Goal: Find specific page/section: Find specific page/section

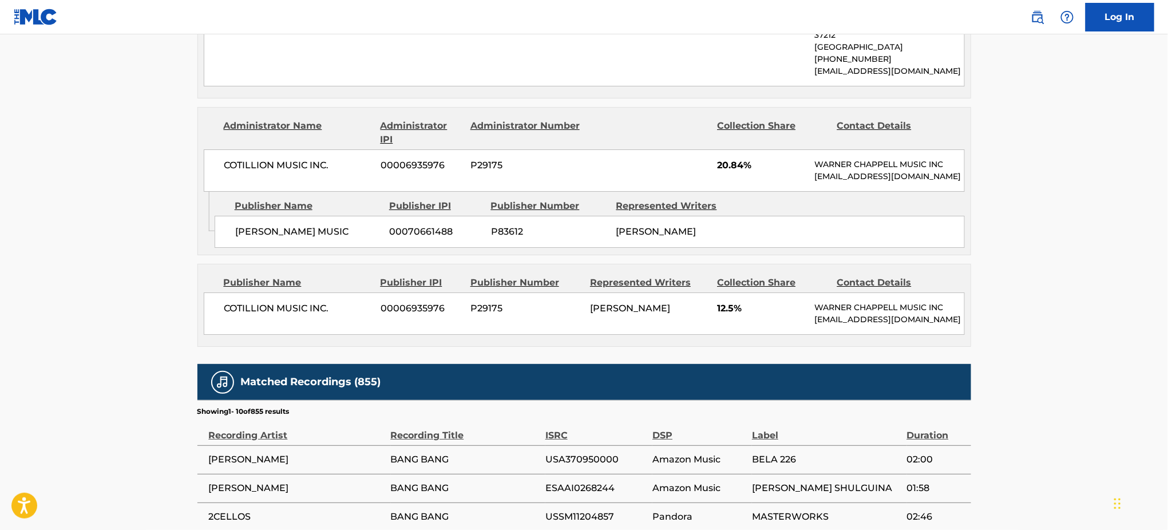
scroll to position [1973, 0]
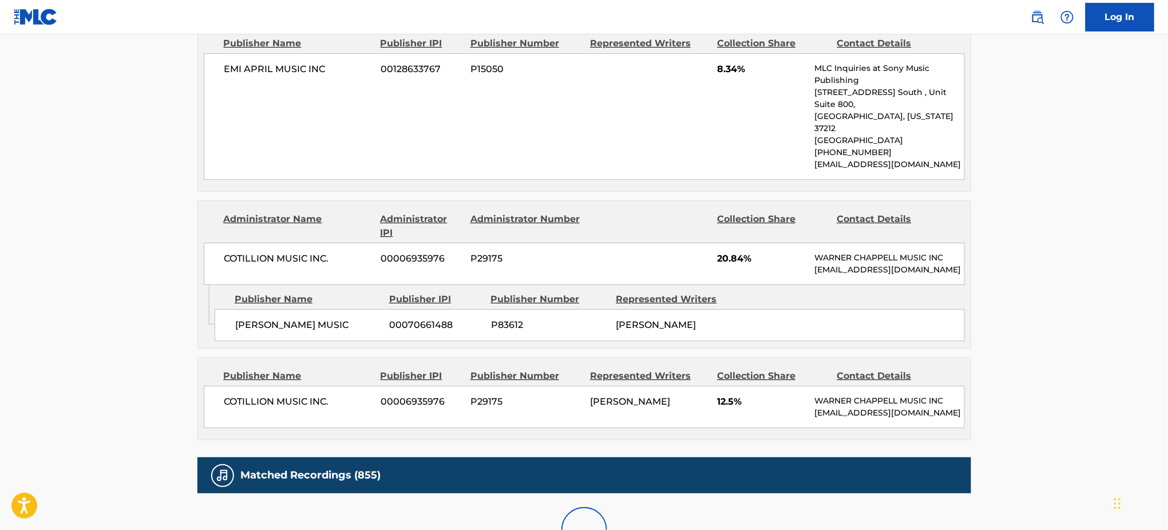
scroll to position [1946, 0]
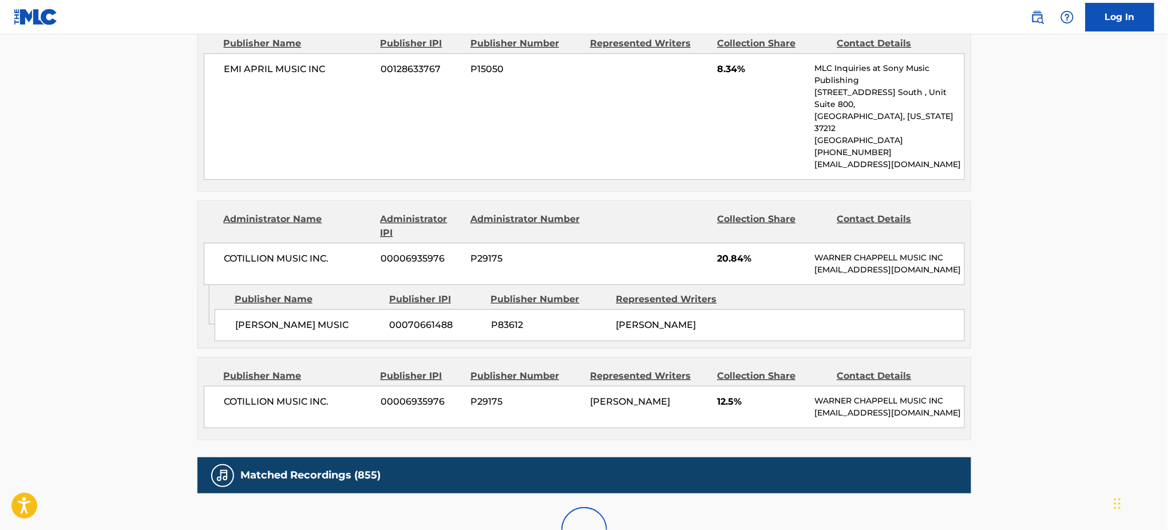
scroll to position [1973, 0]
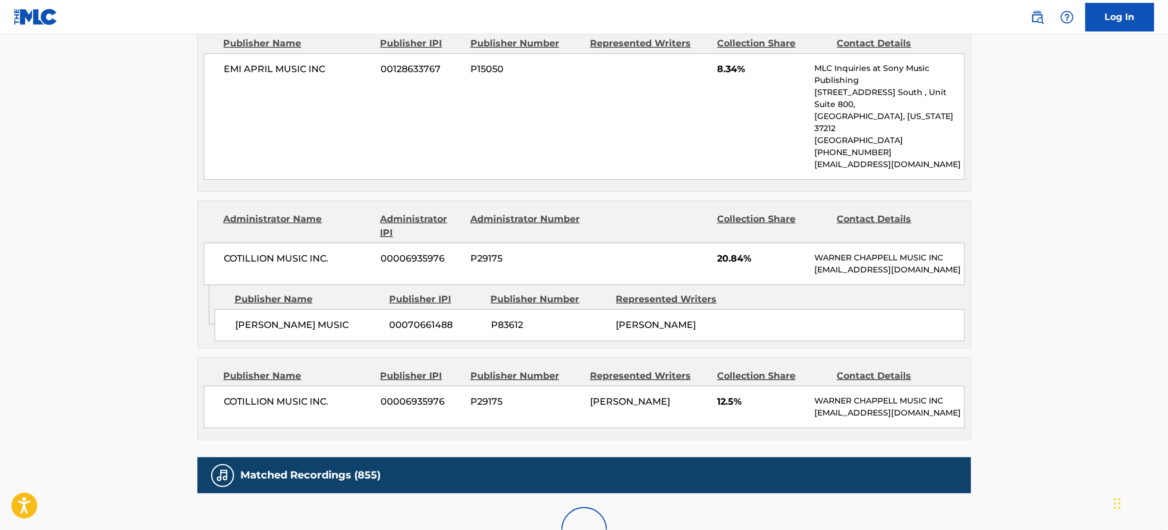
scroll to position [1960, 0]
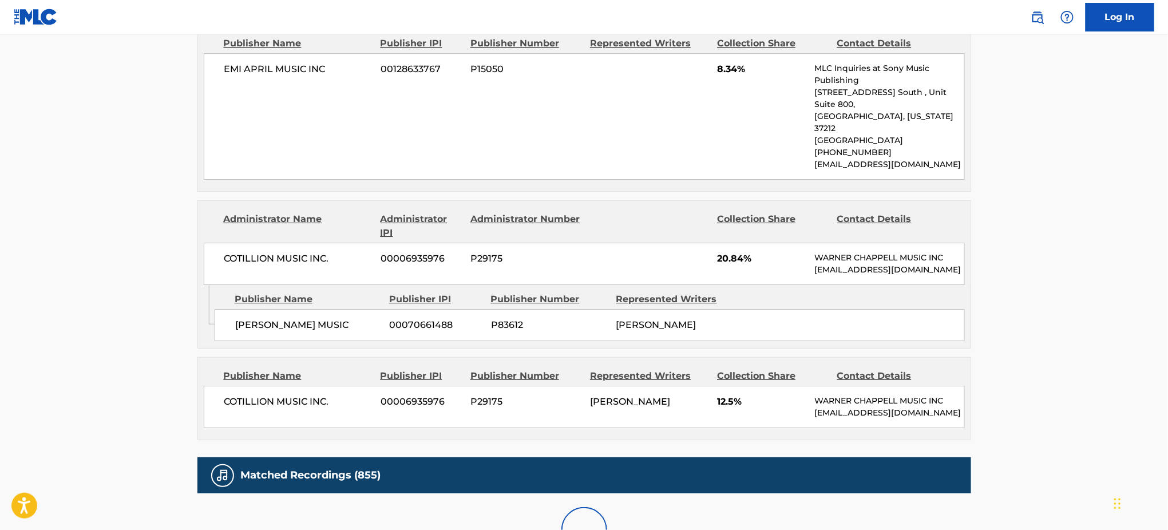
scroll to position [1946, 0]
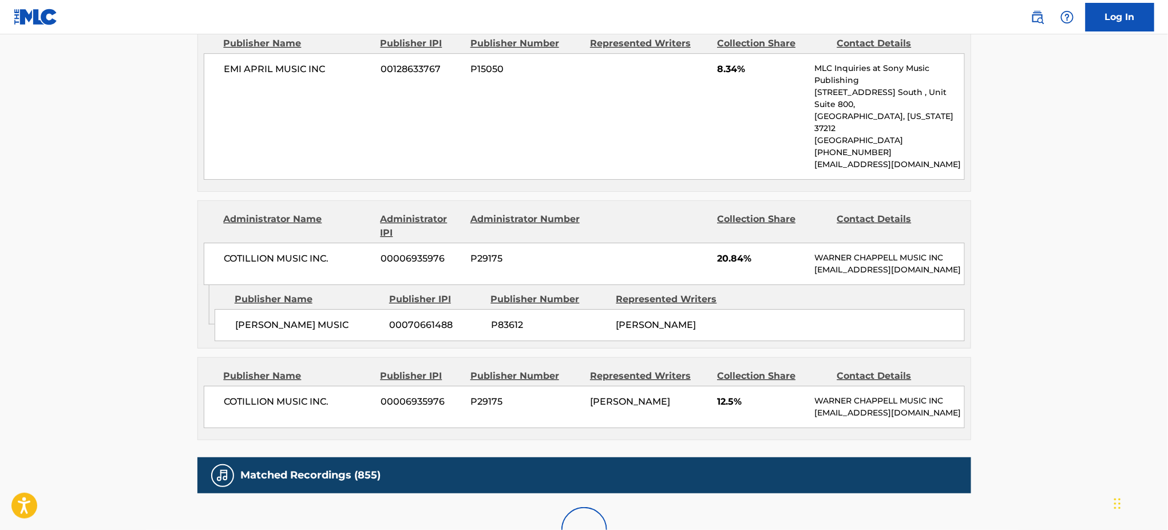
scroll to position [1803, 0]
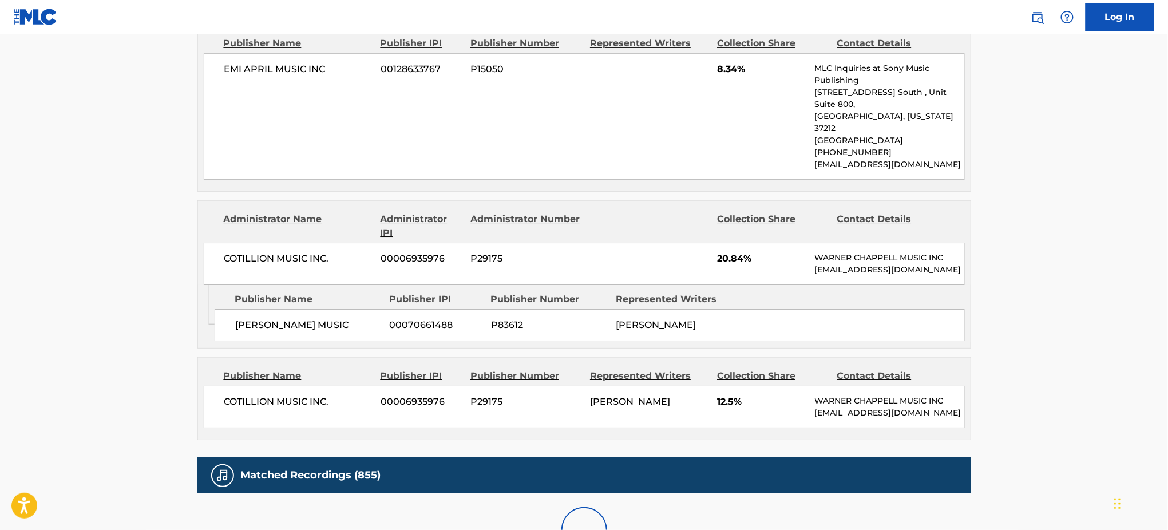
scroll to position [1946, 0]
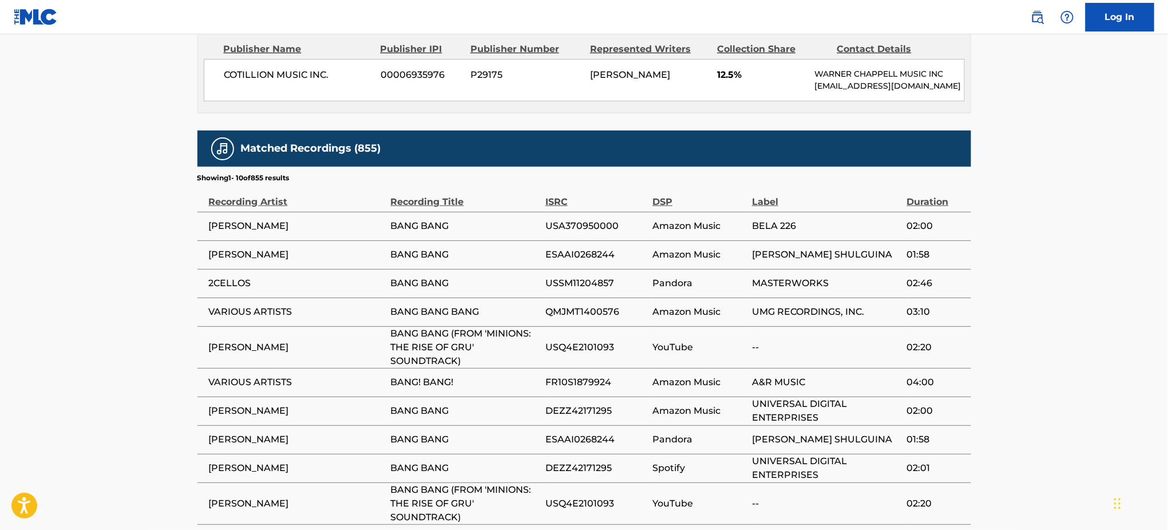
scroll to position [1921, 0]
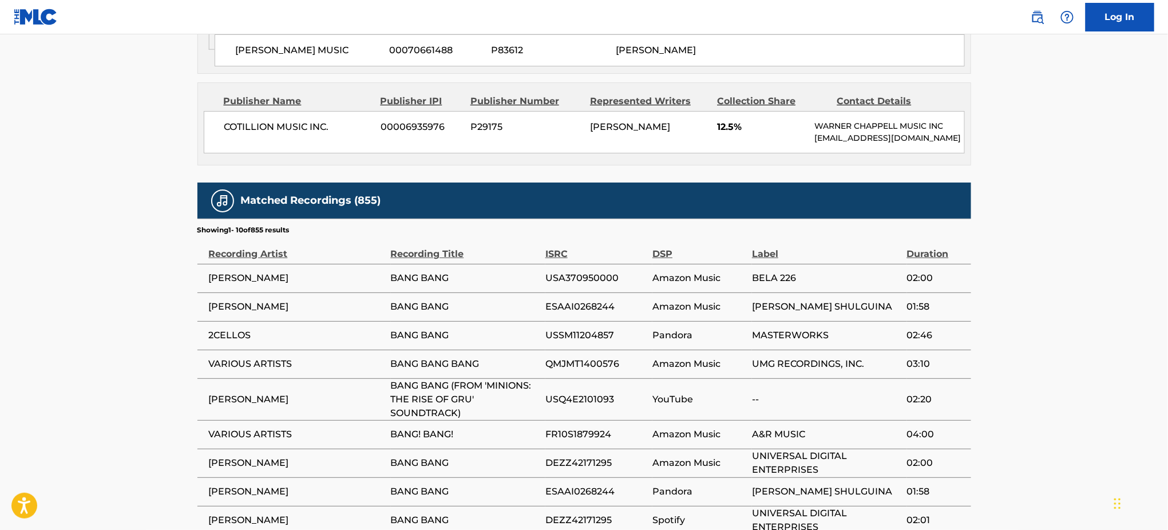
drag, startPoint x: 483, startPoint y: 454, endPoint x: 385, endPoint y: 431, distance: 100.9
copy tr "BANG BANG (FROM 'MINIONS: THE RISE OF GRU'"
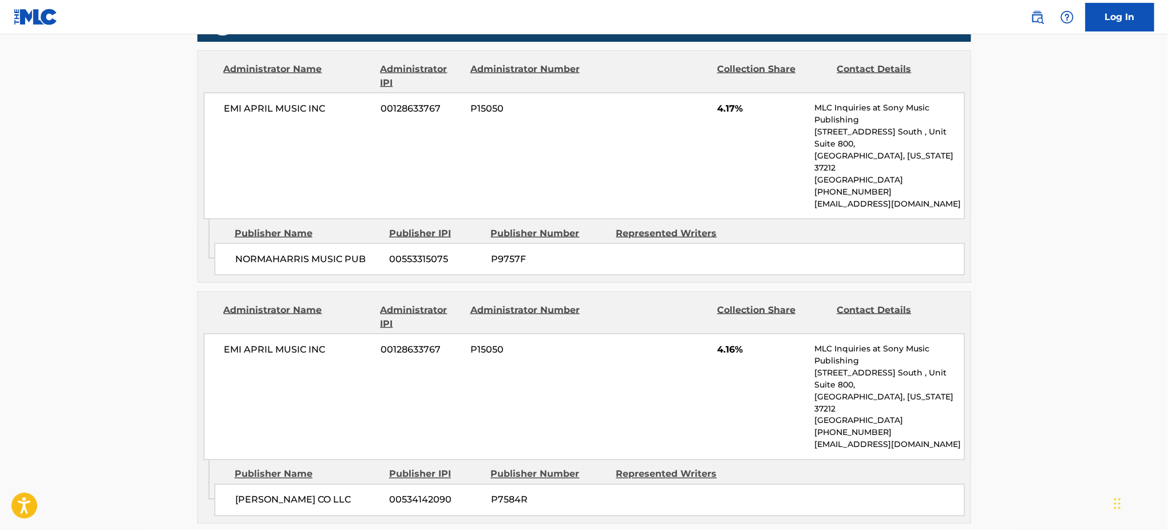
scroll to position [0, 0]
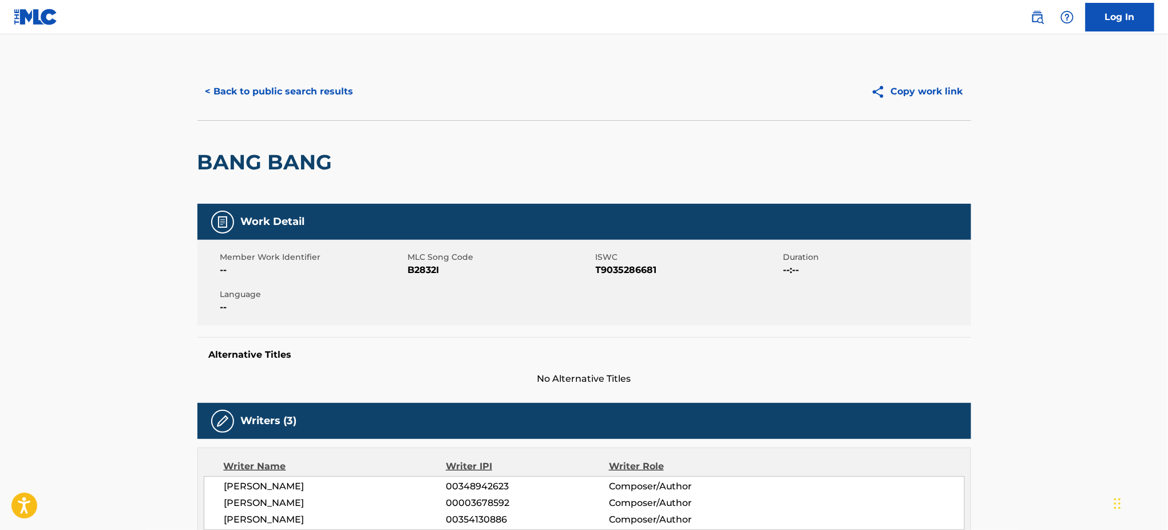
click at [309, 97] on button "< Back to public search results" at bounding box center [279, 91] width 164 height 29
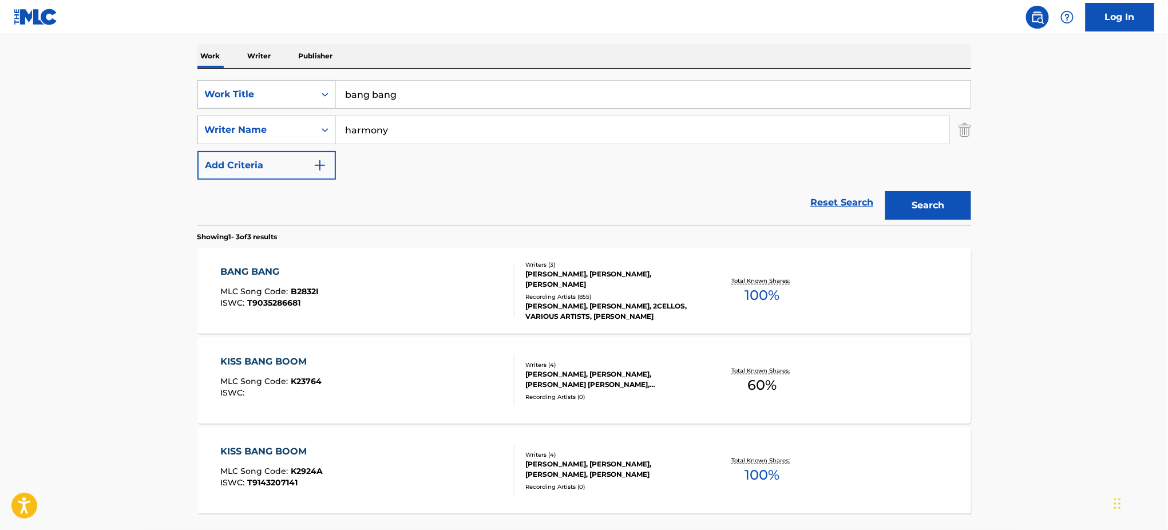
scroll to position [174, 0]
click at [239, 265] on div "BANG BANG" at bounding box center [269, 272] width 98 height 14
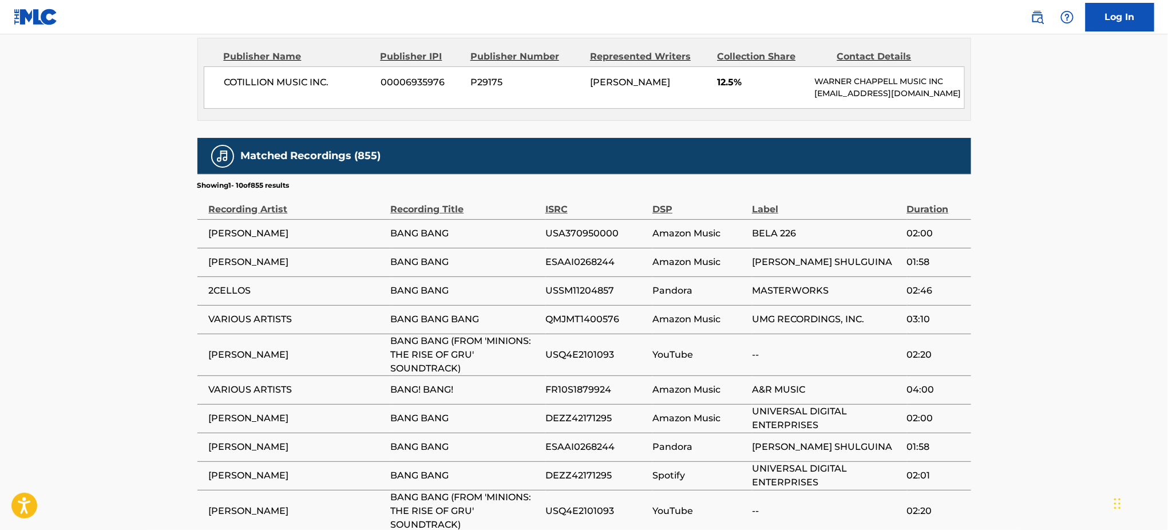
scroll to position [1973, 0]
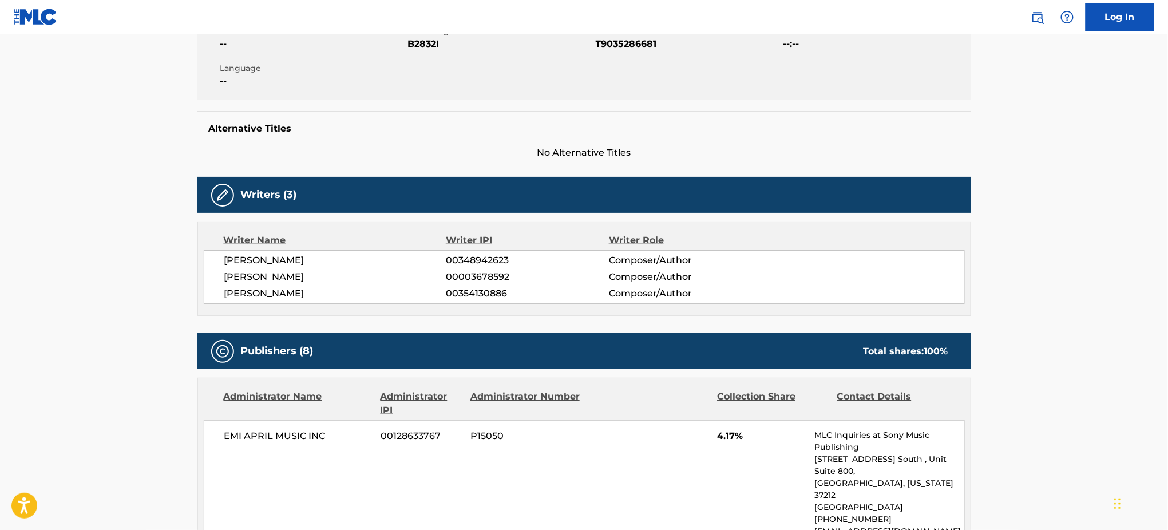
scroll to position [227, 0]
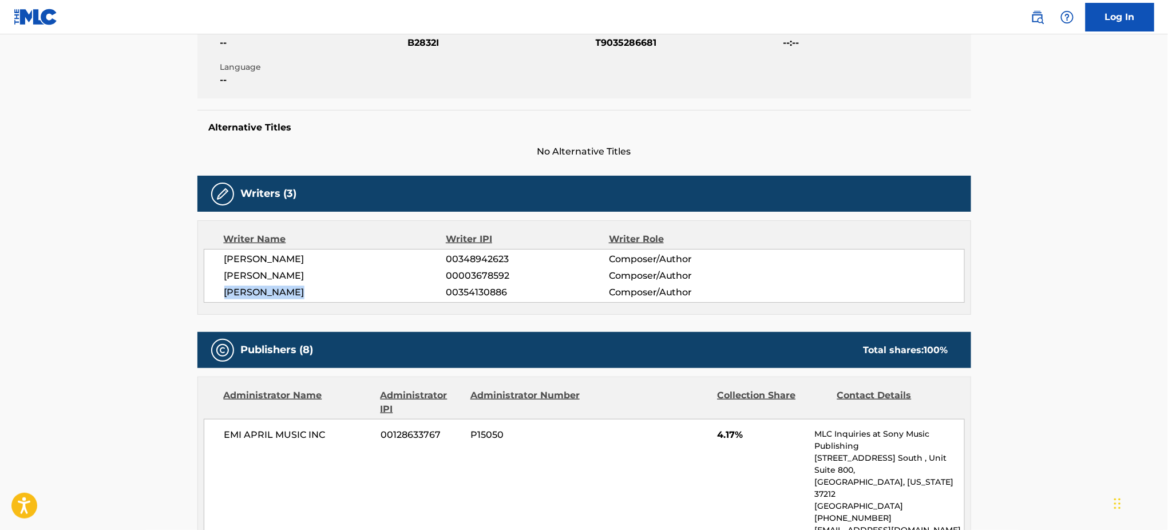
drag, startPoint x: 301, startPoint y: 288, endPoint x: 224, endPoint y: 295, distance: 77.5
click at [224, 295] on span "[PERSON_NAME]" at bounding box center [335, 292] width 222 height 14
copy span "[PERSON_NAME]"
